Goal: Information Seeking & Learning: Check status

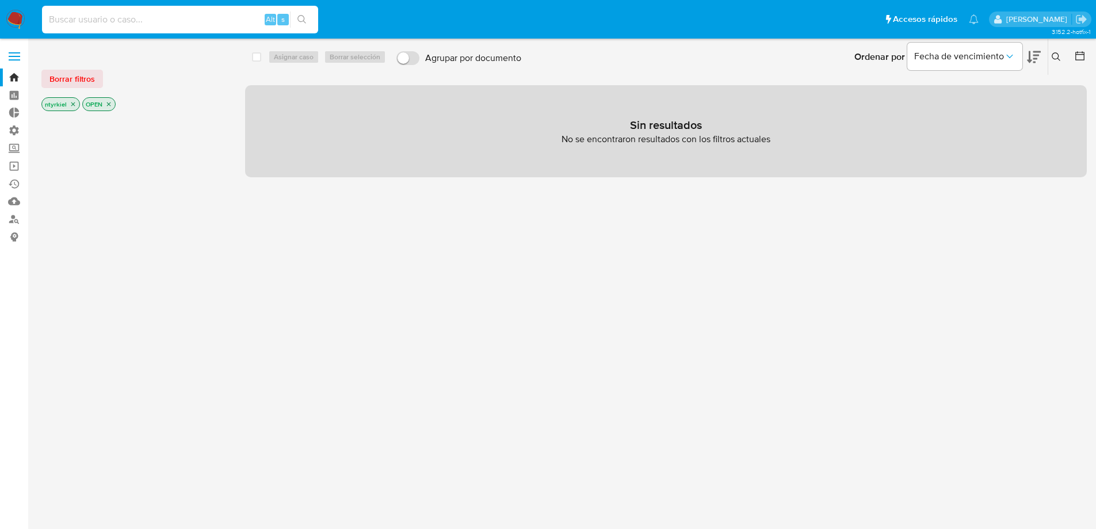
click at [106, 20] on input at bounding box center [180, 19] width 276 height 15
paste input "293488291"
type input "293488291"
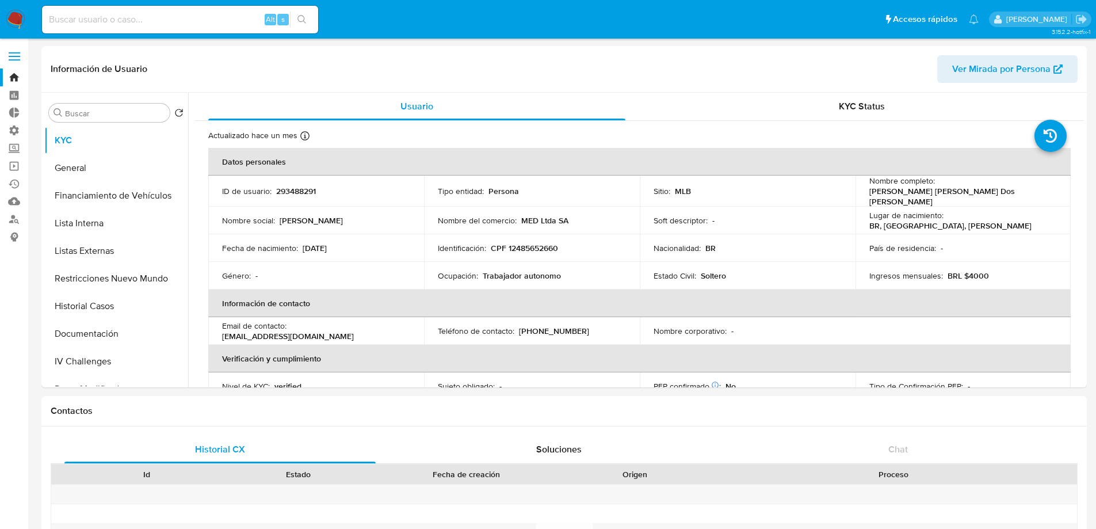
select select "10"
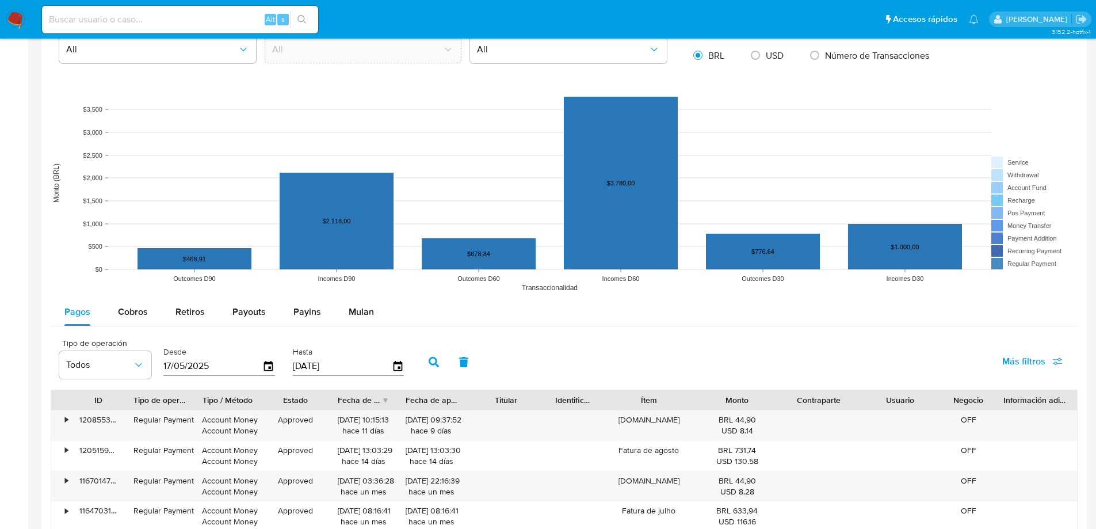
scroll to position [978, 0]
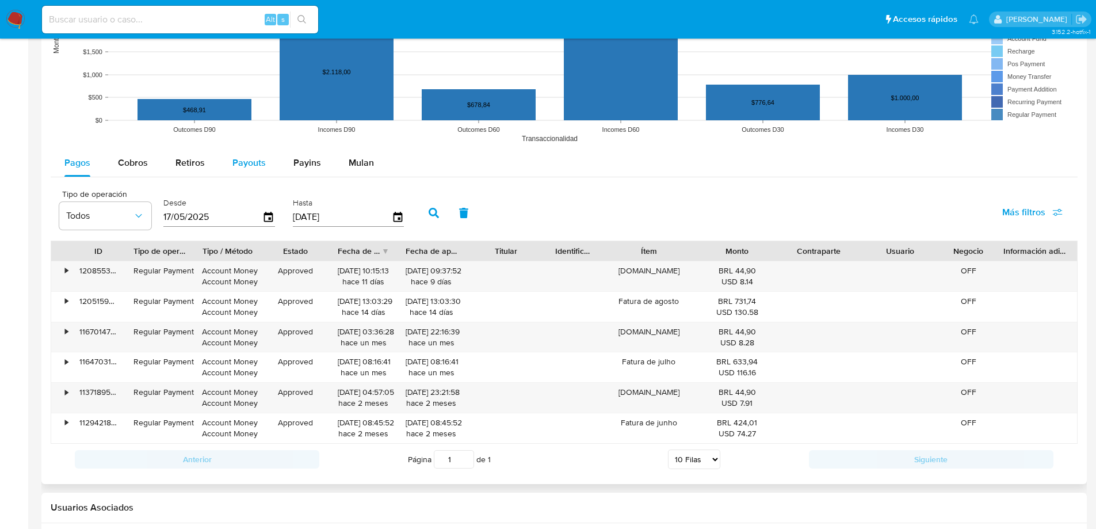
click at [246, 162] on span "Payouts" at bounding box center [248, 162] width 33 height 13
select select "10"
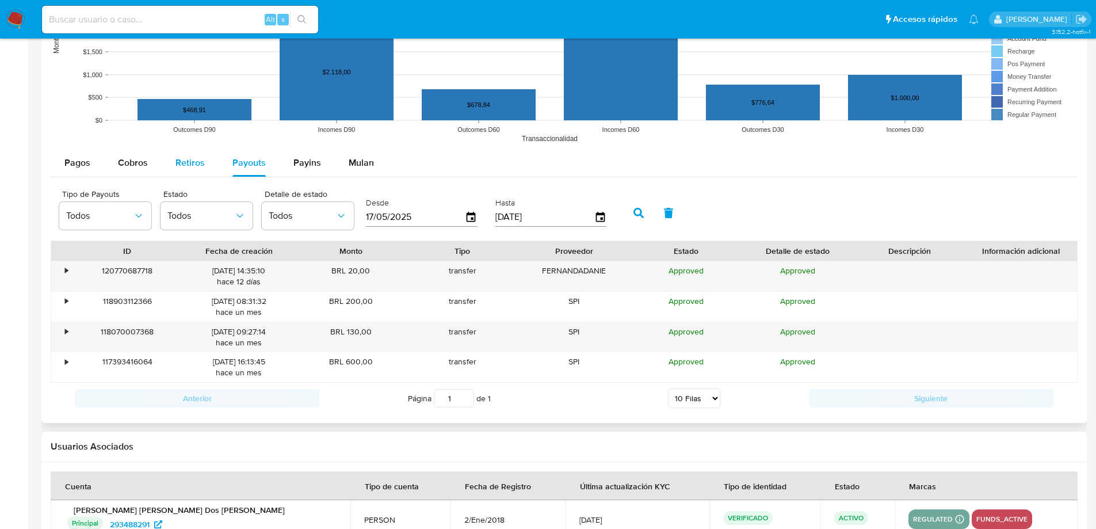
click at [193, 162] on span "Retiros" at bounding box center [189, 162] width 29 height 13
select select "10"
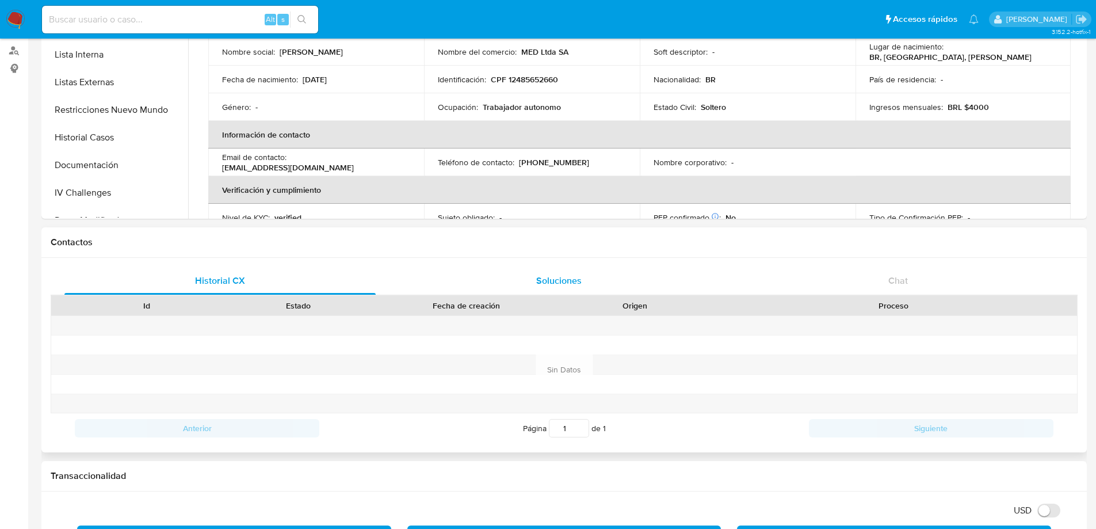
scroll to position [0, 0]
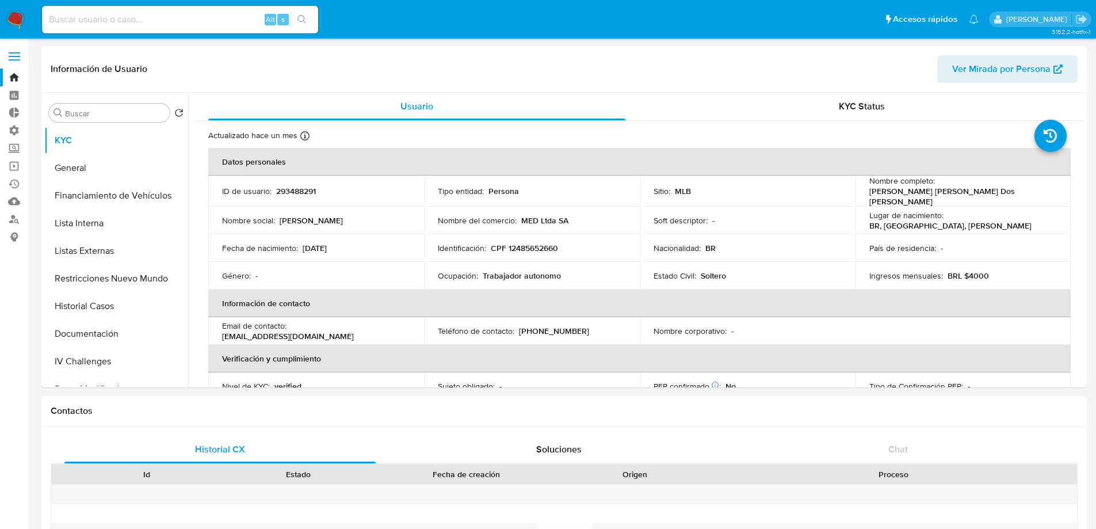
click at [14, 55] on label at bounding box center [14, 56] width 29 height 24
click at [0, 0] on input "checkbox" at bounding box center [0, 0] width 0 height 0
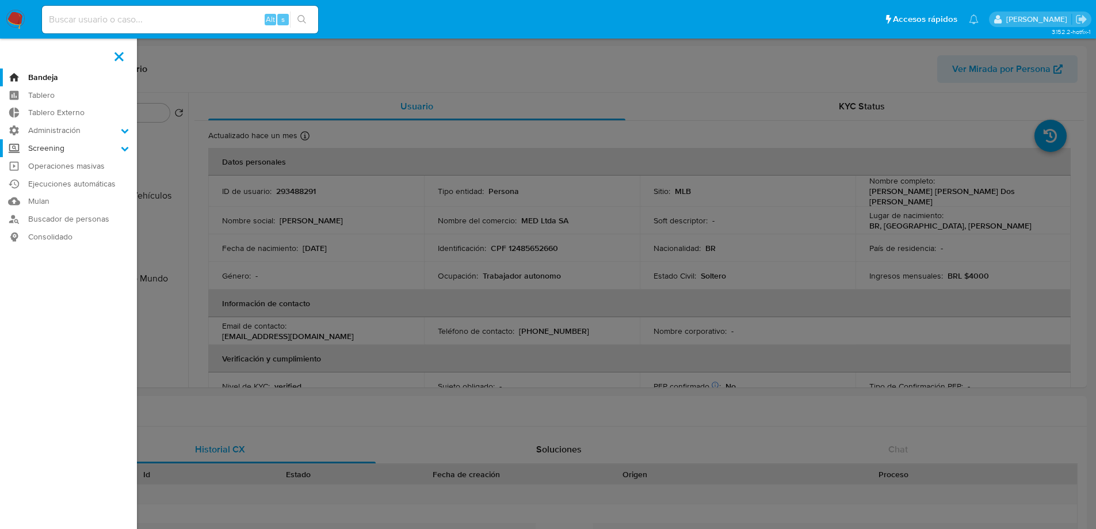
click at [63, 144] on label "Screening" at bounding box center [68, 148] width 137 height 18
click at [0, 0] on input "Screening" at bounding box center [0, 0] width 0 height 0
click at [55, 193] on link "Búsqueda en Listas" at bounding box center [68, 193] width 137 height 14
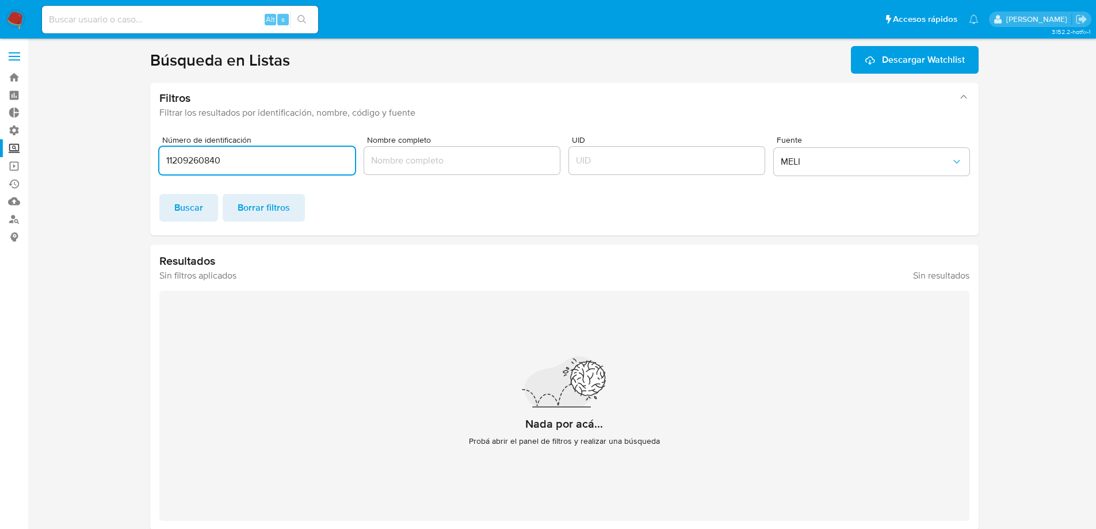
drag, startPoint x: 235, startPoint y: 159, endPoint x: 138, endPoint y: 167, distance: 97.6
click at [116, 146] on section at bounding box center [563, 288] width 1045 height 484
type input "12485652660"
click at [189, 210] on span "Buscar" at bounding box center [188, 207] width 29 height 25
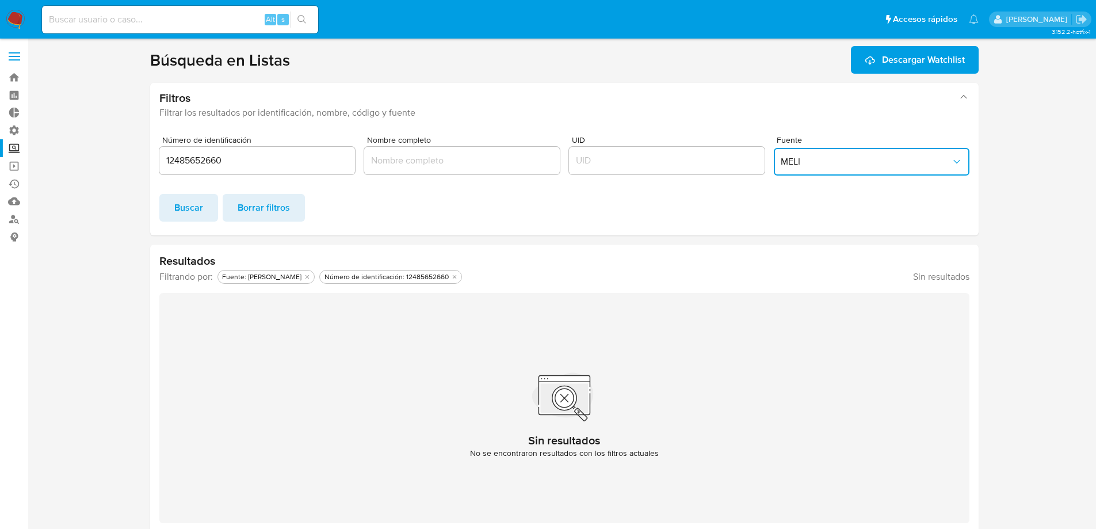
click at [812, 167] on span "MELI" at bounding box center [866, 162] width 170 height 12
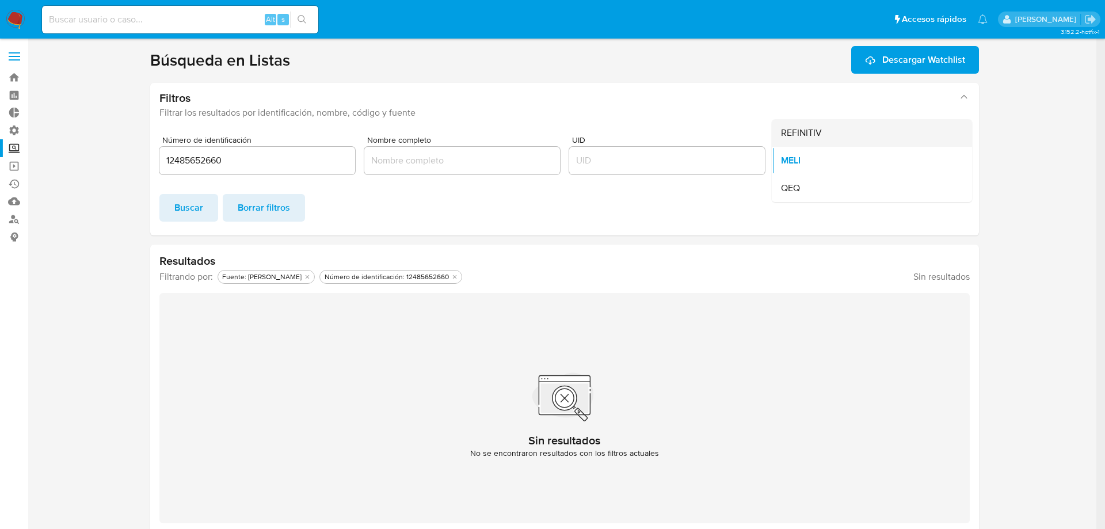
click at [791, 131] on span "REFINITIV" at bounding box center [801, 133] width 41 height 12
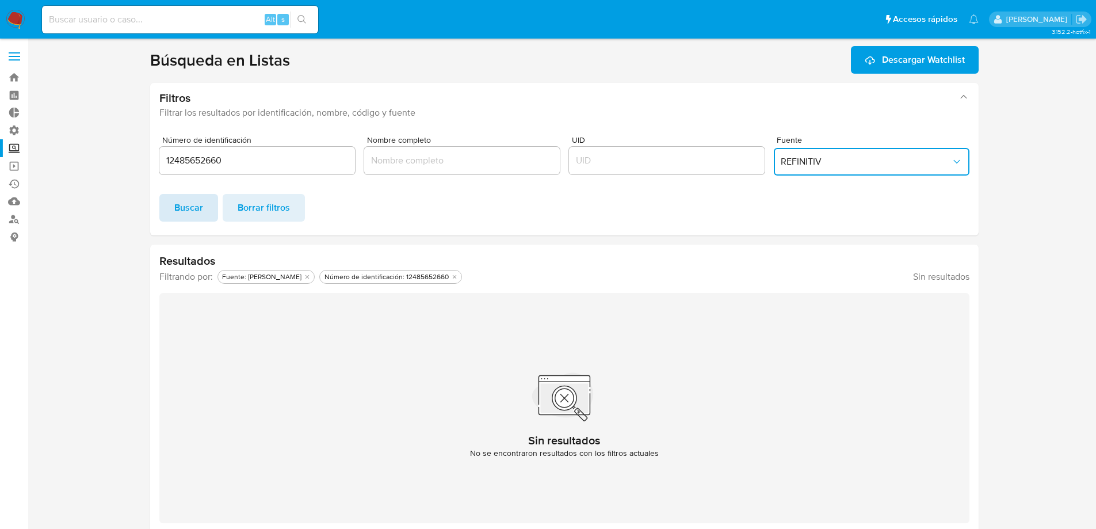
click at [190, 211] on span "Buscar" at bounding box center [188, 207] width 29 height 25
click at [180, 213] on span "Buscar" at bounding box center [188, 207] width 29 height 25
click at [189, 204] on span "Buscar" at bounding box center [188, 207] width 29 height 25
click at [865, 161] on span "REFINITIV" at bounding box center [866, 162] width 170 height 12
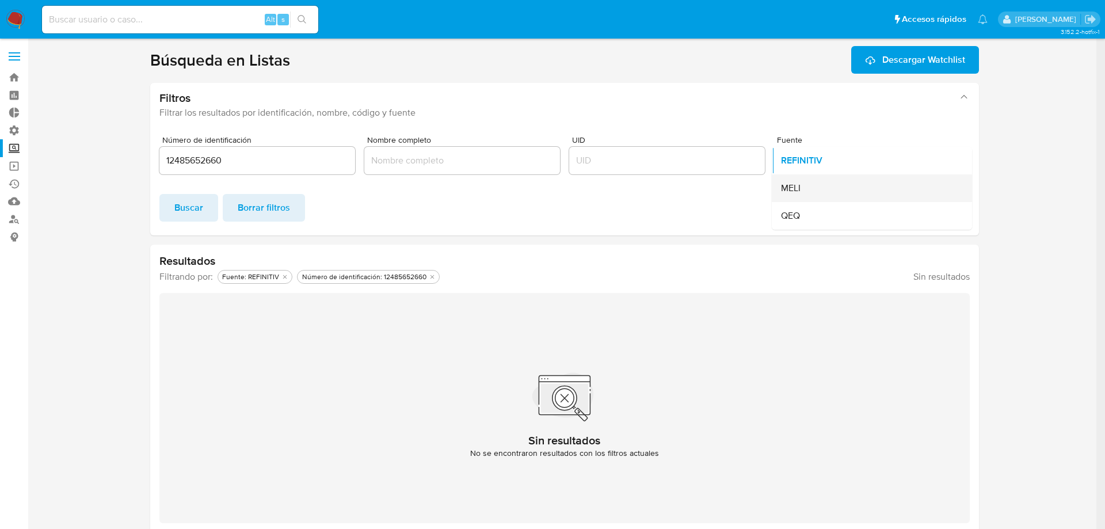
click at [805, 184] on div "MELI" at bounding box center [868, 188] width 175 height 28
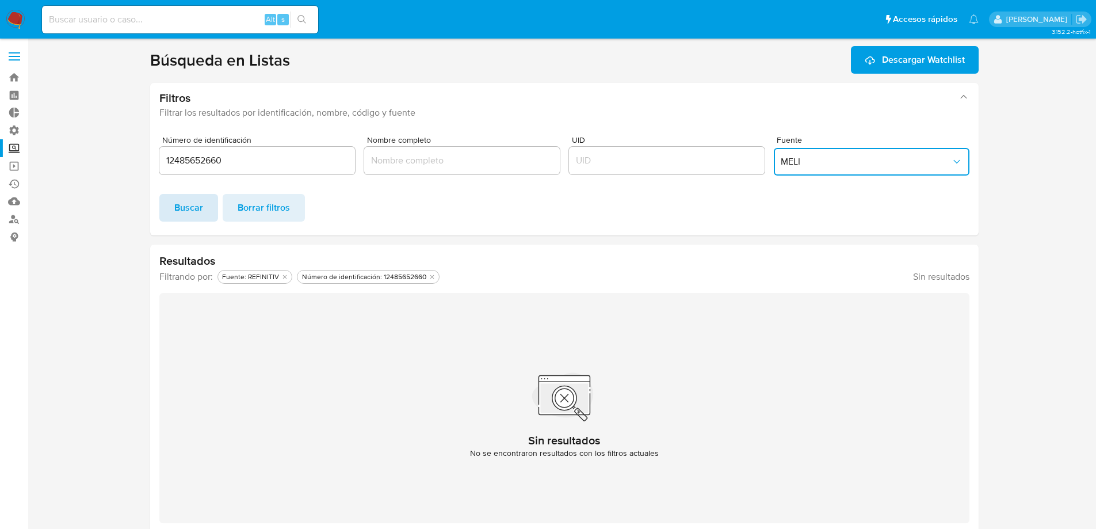
click at [201, 205] on span "Buscar" at bounding box center [188, 207] width 29 height 25
click at [824, 170] on button "MELI" at bounding box center [872, 162] width 196 height 28
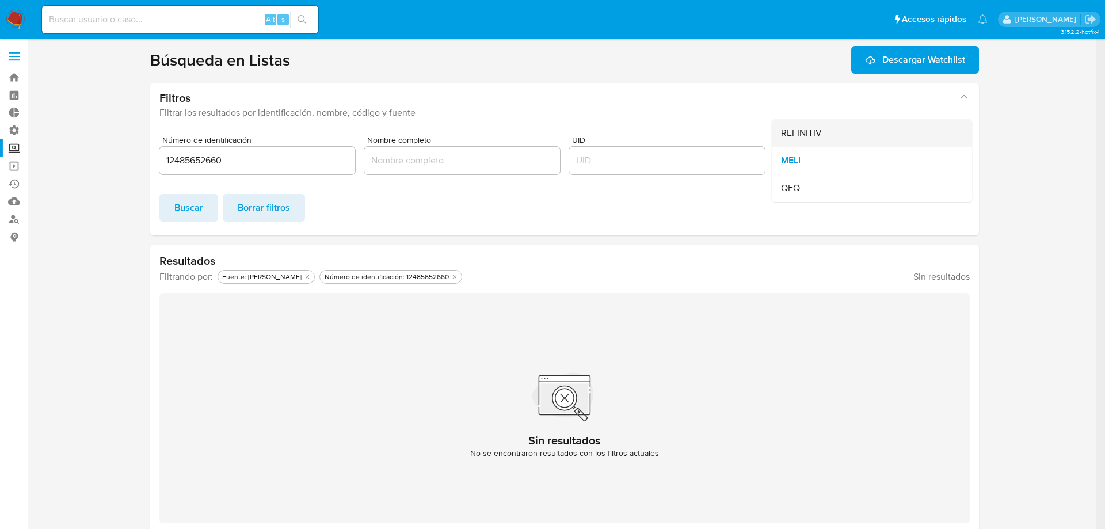
click at [800, 137] on span "REFINITIV" at bounding box center [801, 133] width 41 height 12
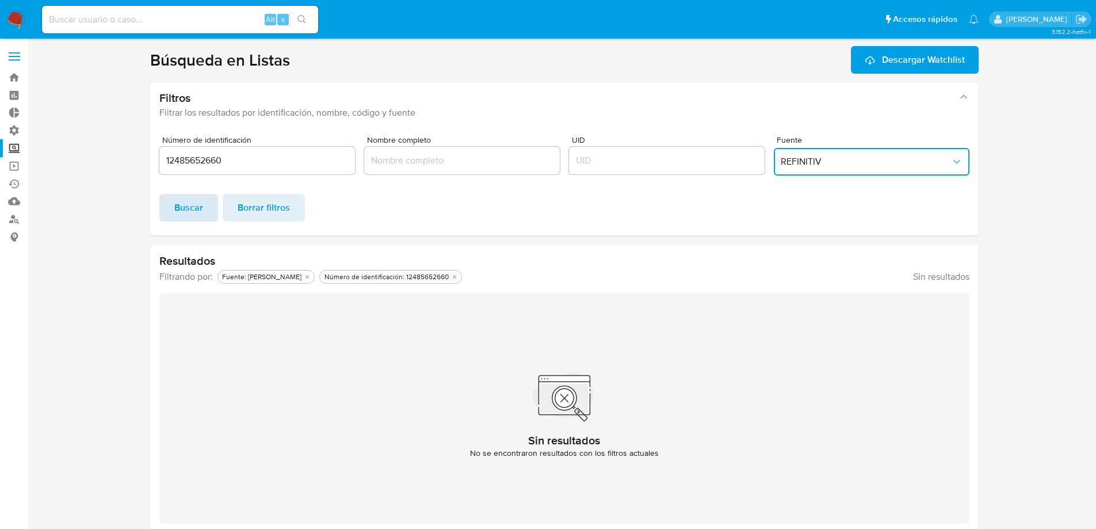
click at [174, 209] on span "Buscar" at bounding box center [188, 207] width 29 height 25
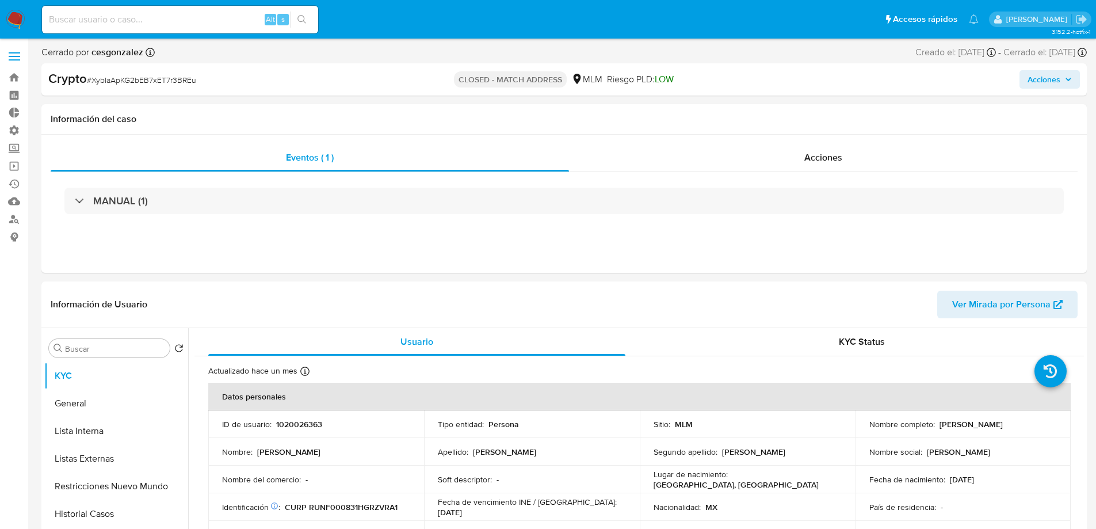
select select "10"
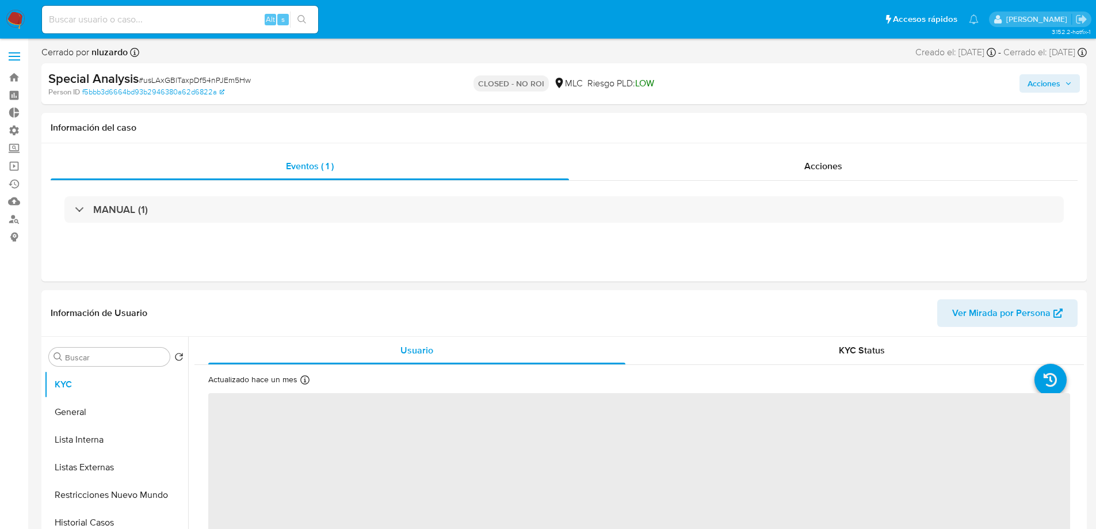
select select "10"
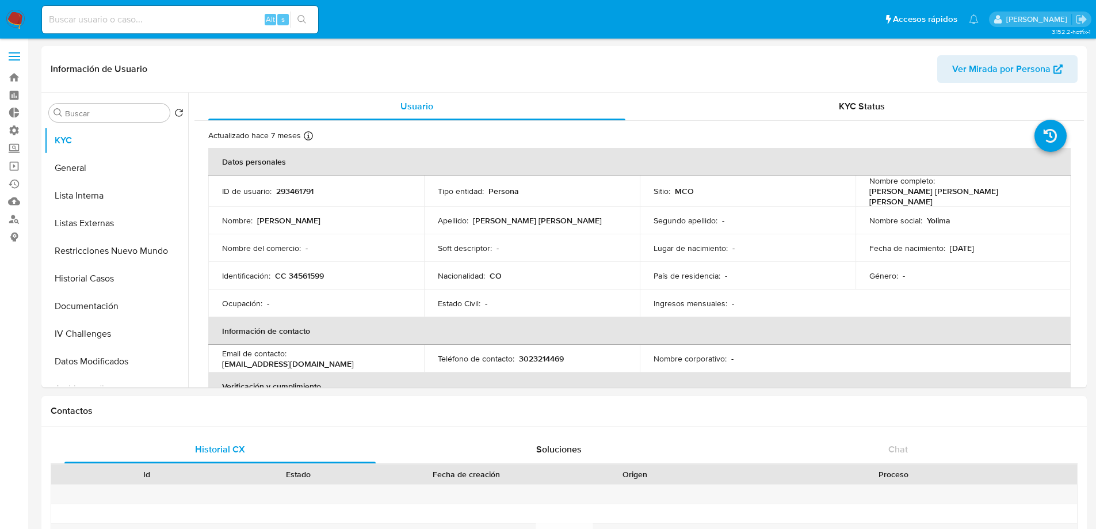
select select "10"
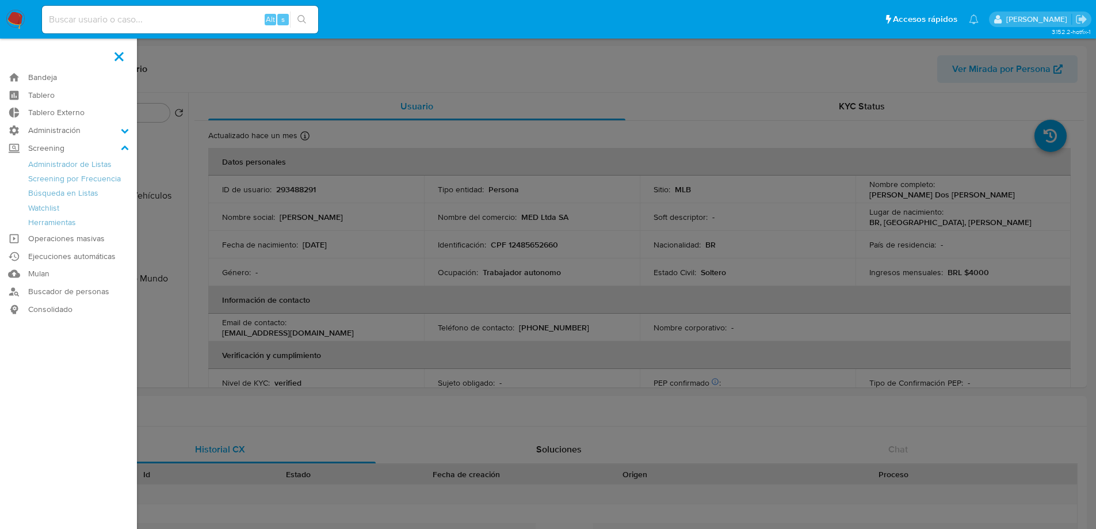
select select "10"
click at [117, 54] on span at bounding box center [119, 56] width 9 height 9
click at [0, 0] on input "checkbox" at bounding box center [0, 0] width 0 height 0
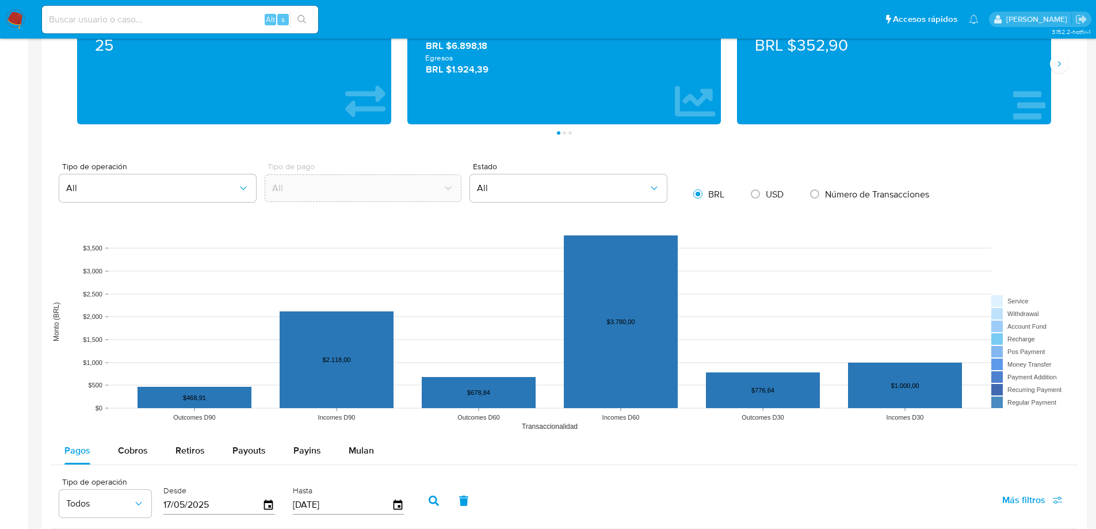
scroll to position [921, 0]
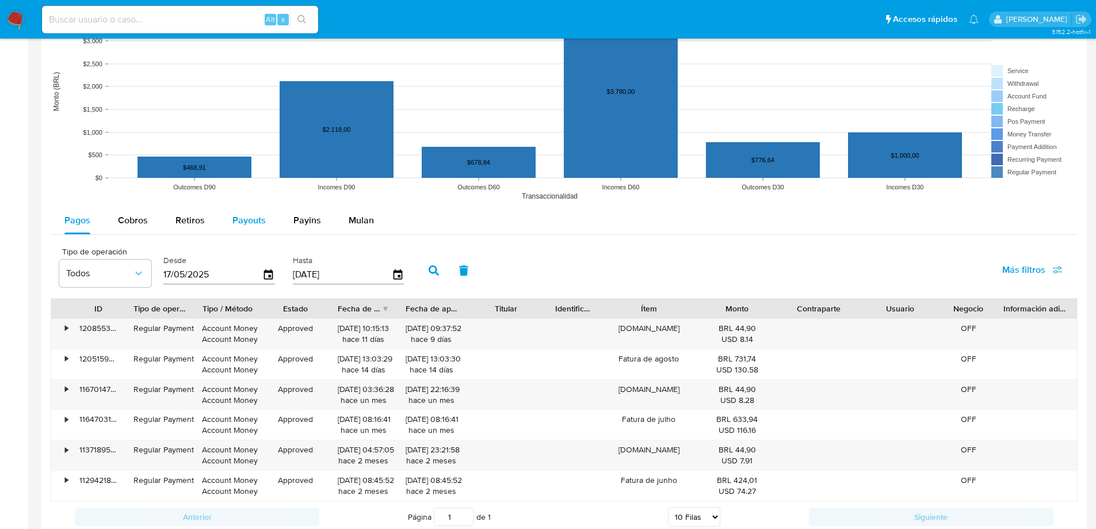
click at [256, 227] on span "Payouts" at bounding box center [248, 219] width 33 height 13
select select "10"
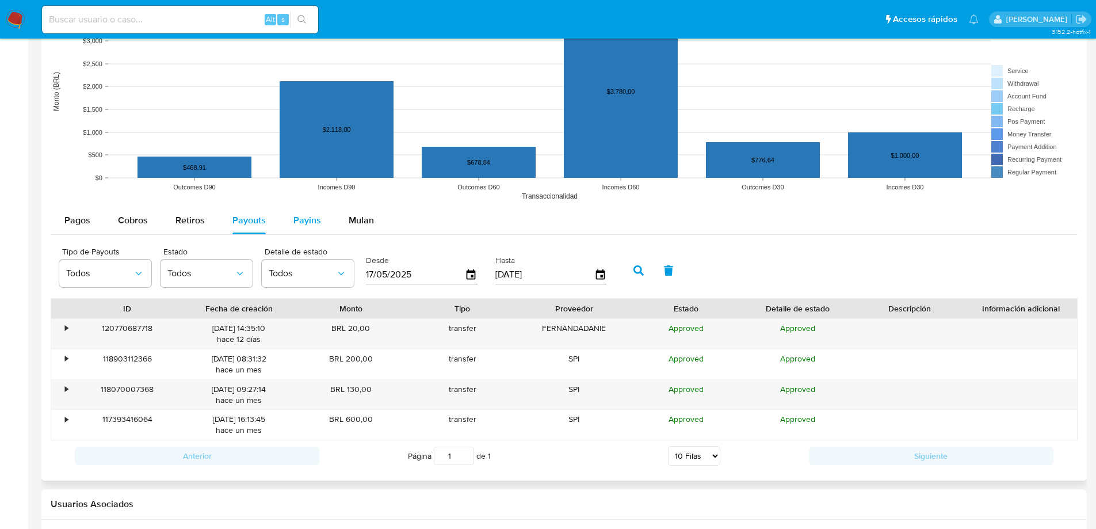
click at [296, 215] on span "Payins" at bounding box center [307, 219] width 28 height 13
select select "10"
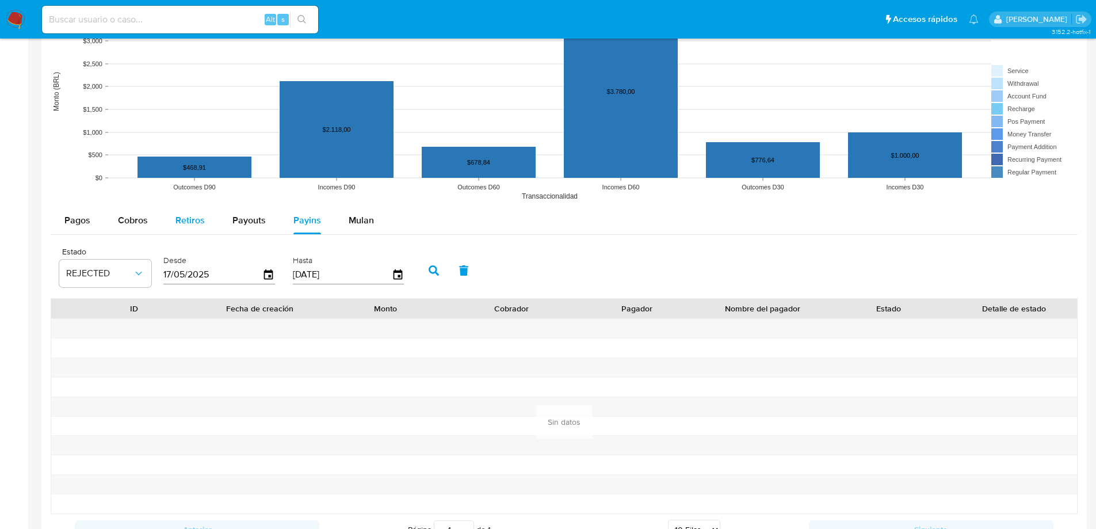
click at [188, 221] on span "Retiros" at bounding box center [189, 219] width 29 height 13
select select "10"
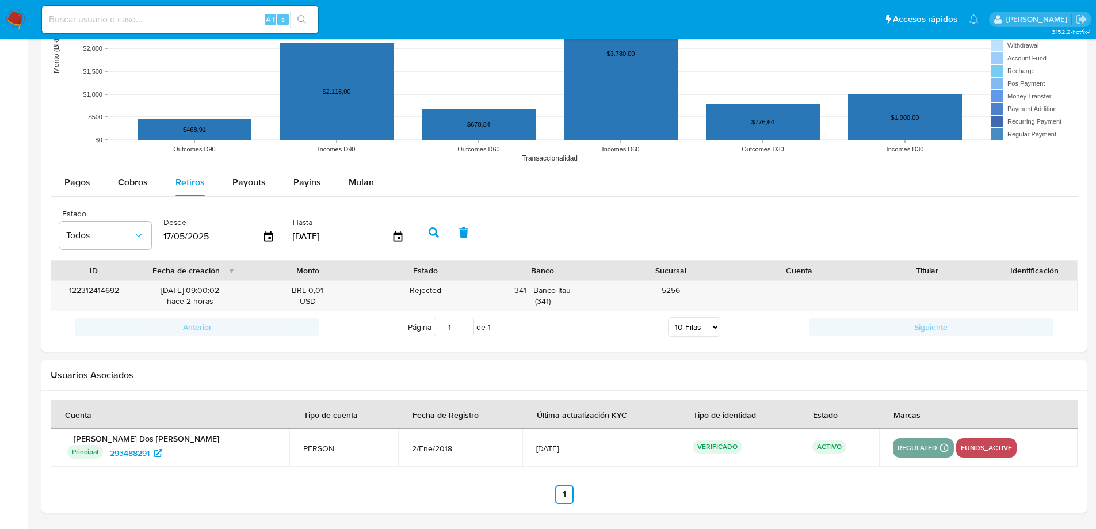
scroll to position [0, 0]
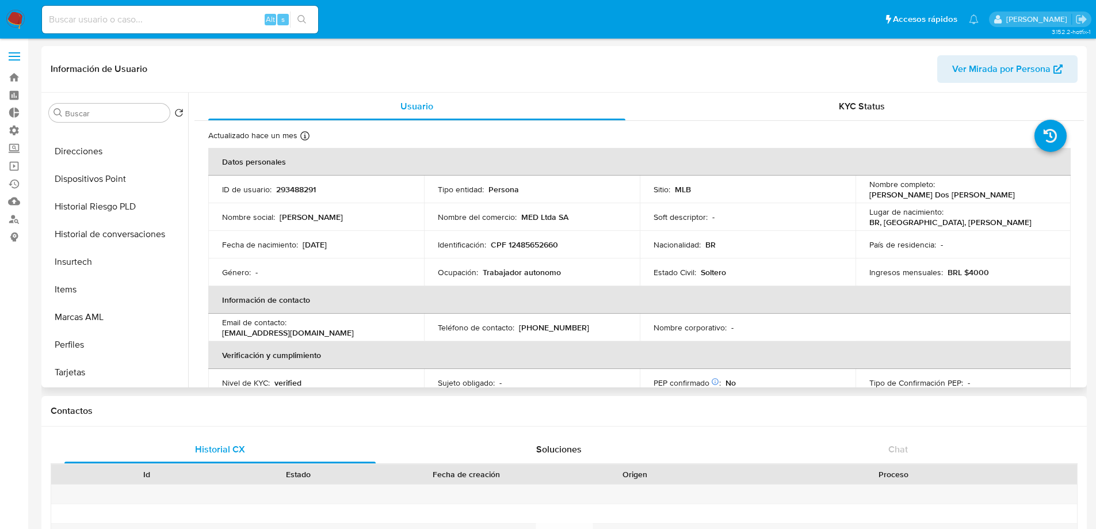
click at [296, 191] on p "293488291" at bounding box center [296, 189] width 40 height 10
copy p "293488291"
click at [531, 249] on p "CPF 12485652660" at bounding box center [524, 244] width 67 height 10
click at [531, 248] on p "CPF 12485652660" at bounding box center [524, 244] width 67 height 10
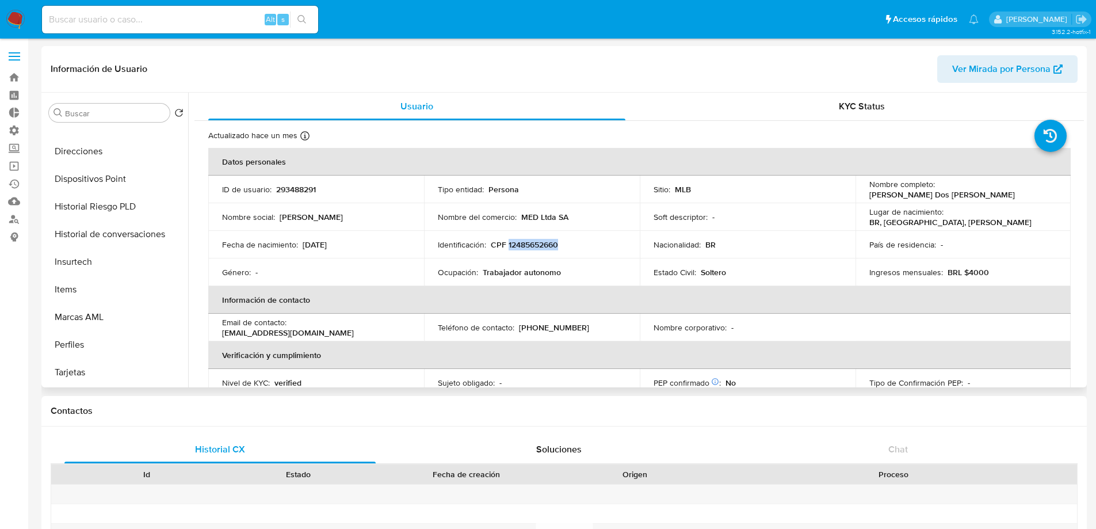
copy p "12485652660"
